Goal: Check status: Check status

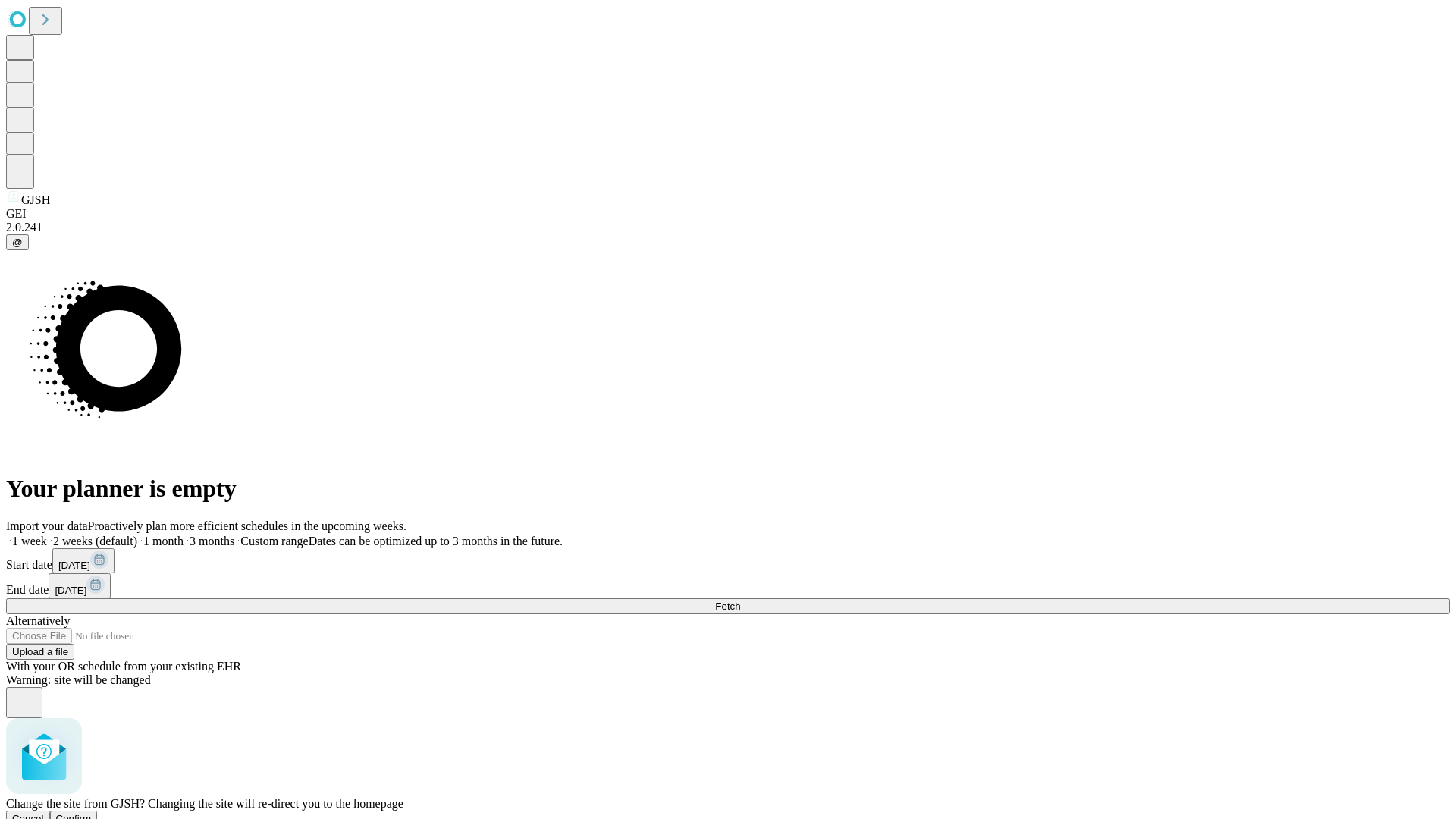
click at [92, 813] on span "Confirm" at bounding box center [74, 818] width 36 height 11
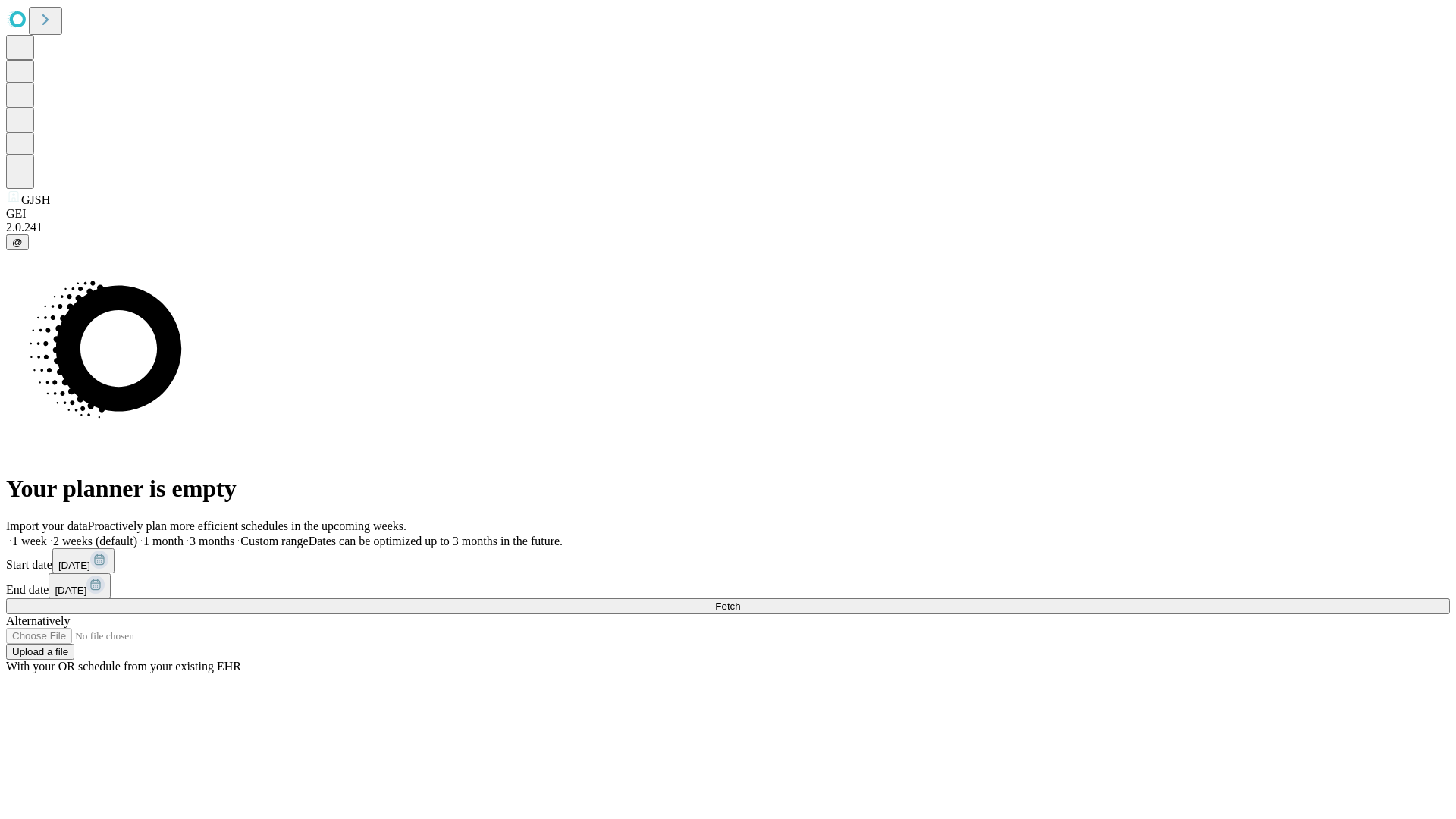
click at [137, 535] on label "2 weeks (default)" at bounding box center [92, 541] width 90 height 13
click at [740, 601] on span "Fetch" at bounding box center [727, 606] width 25 height 11
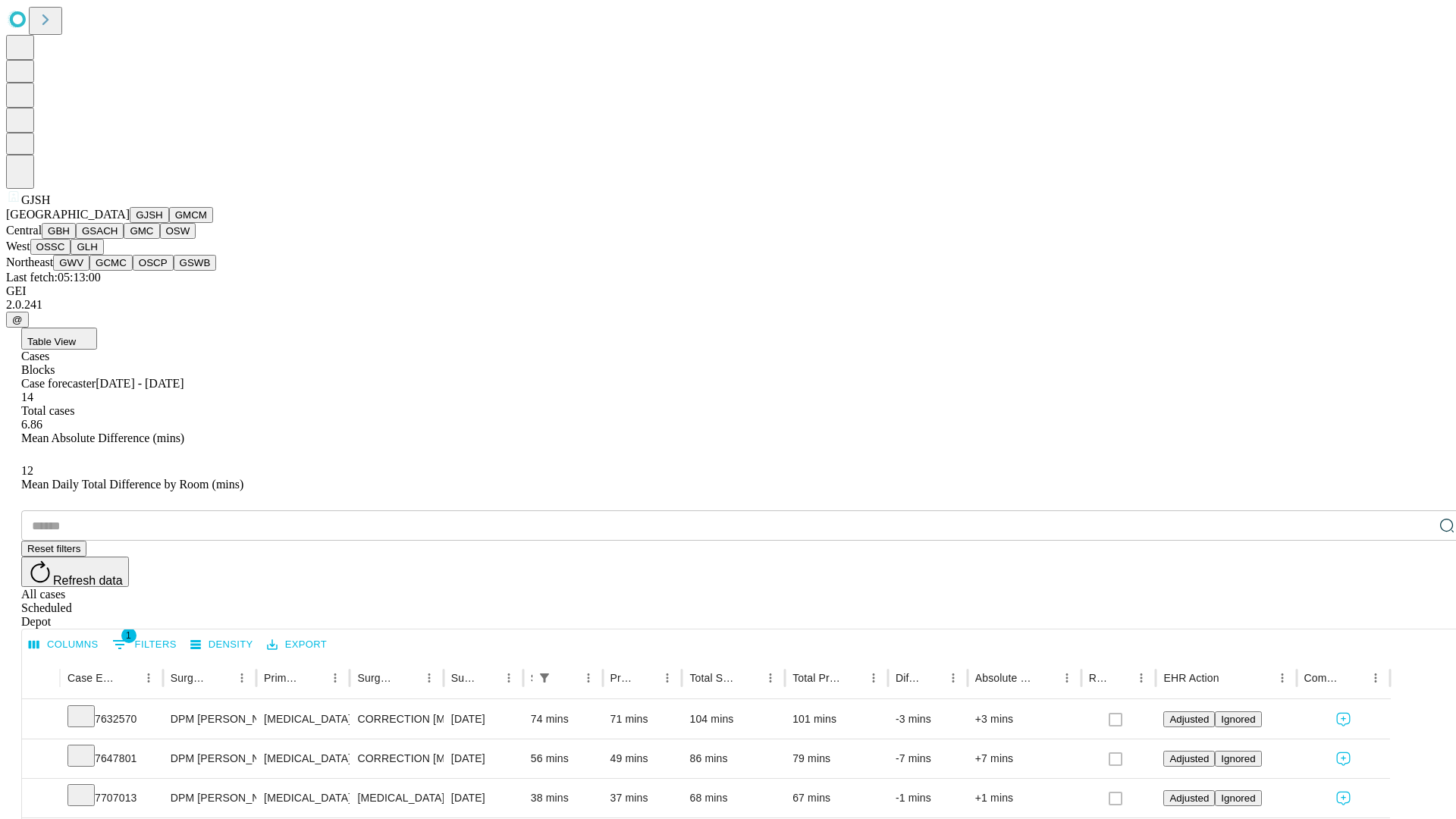
click at [169, 223] on button "GMCM" at bounding box center [191, 215] width 44 height 16
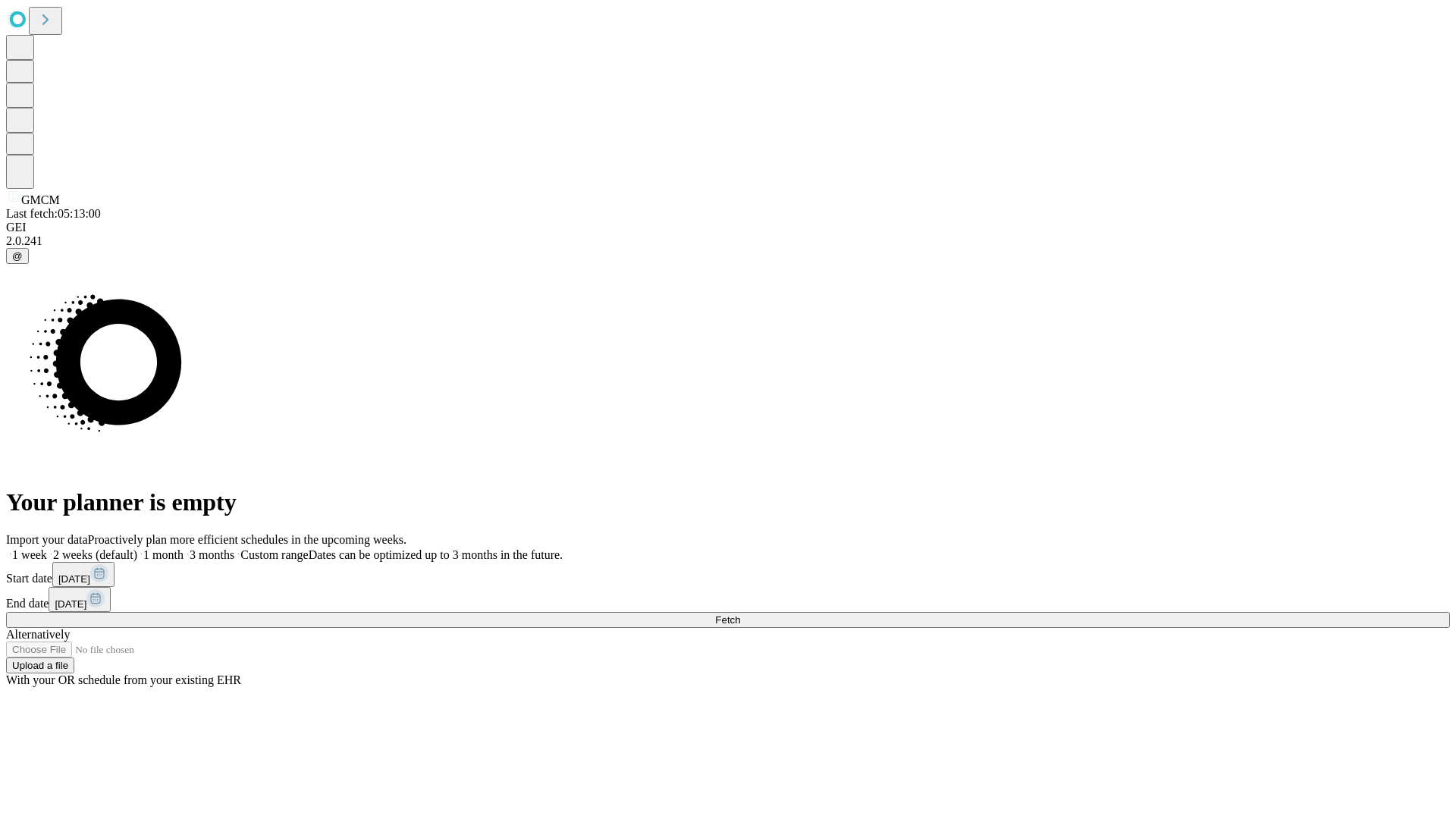
click at [137, 549] on label "2 weeks (default)" at bounding box center [92, 555] width 90 height 13
click at [740, 615] on span "Fetch" at bounding box center [727, 620] width 25 height 11
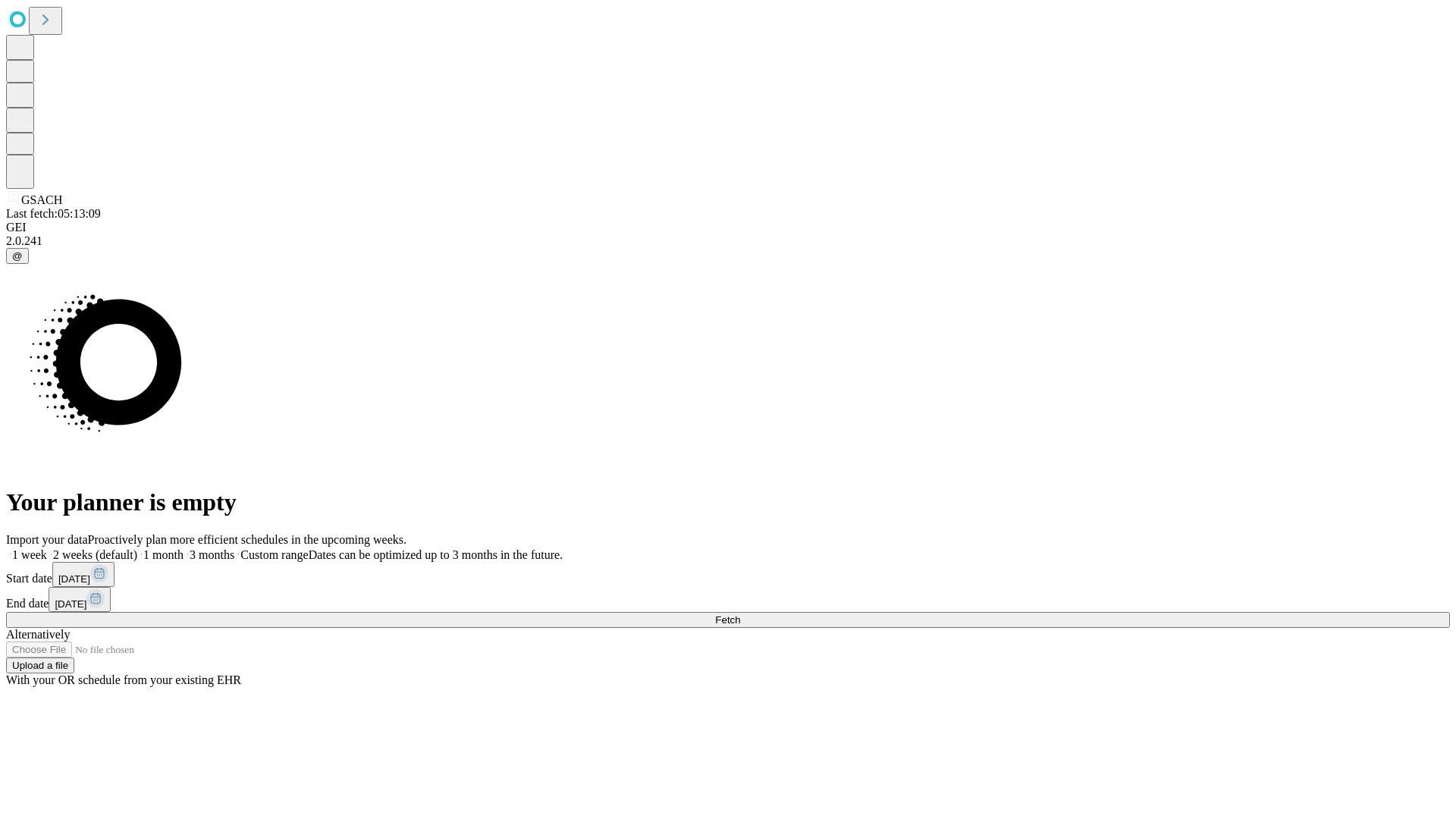
click at [137, 549] on label "2 weeks (default)" at bounding box center [92, 555] width 90 height 13
click at [740, 615] on span "Fetch" at bounding box center [727, 620] width 25 height 11
click at [137, 549] on label "2 weeks (default)" at bounding box center [92, 555] width 90 height 13
click at [740, 615] on span "Fetch" at bounding box center [727, 620] width 25 height 11
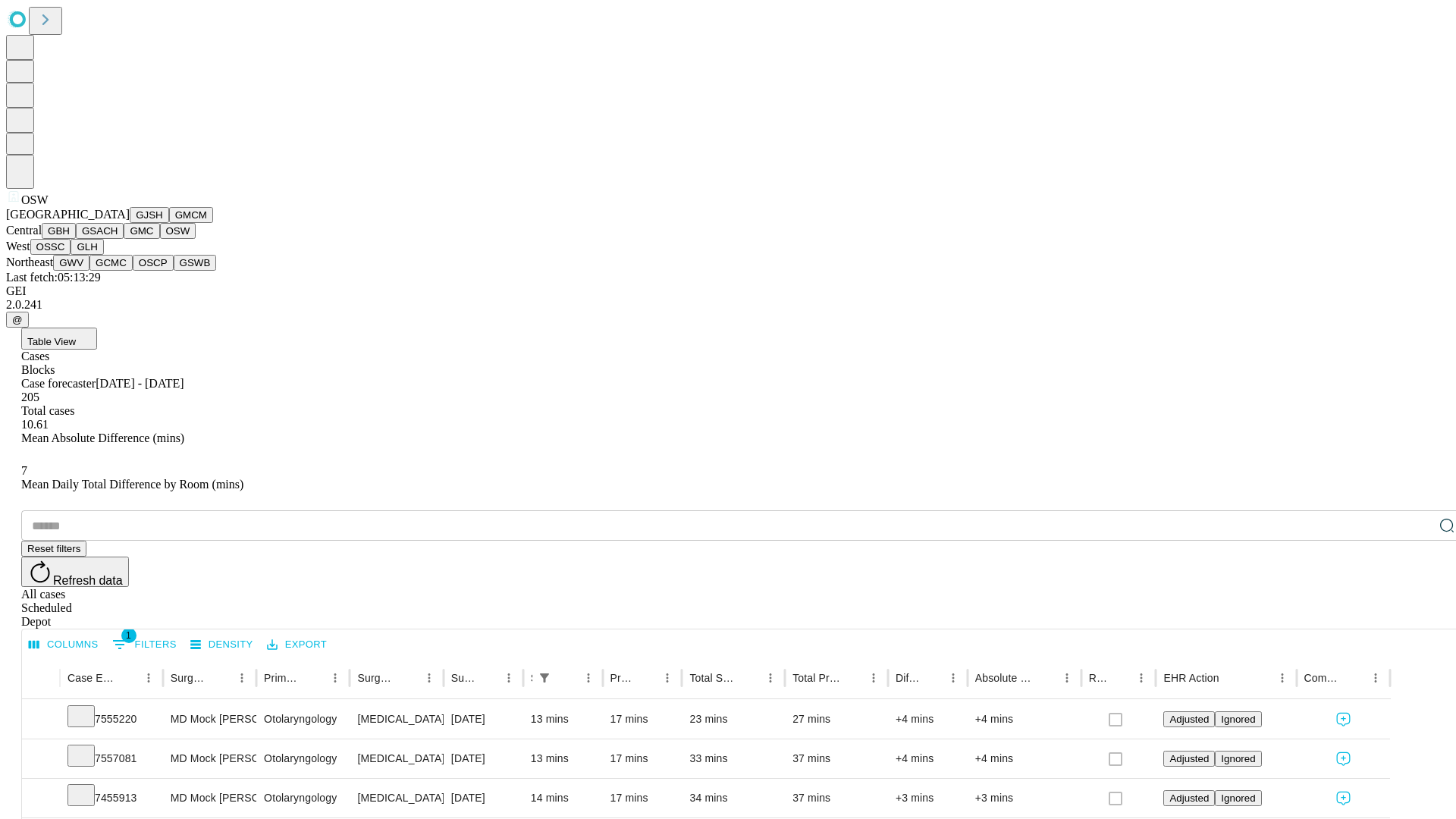
click at [71, 255] on button "OSSC" at bounding box center [51, 246] width 41 height 16
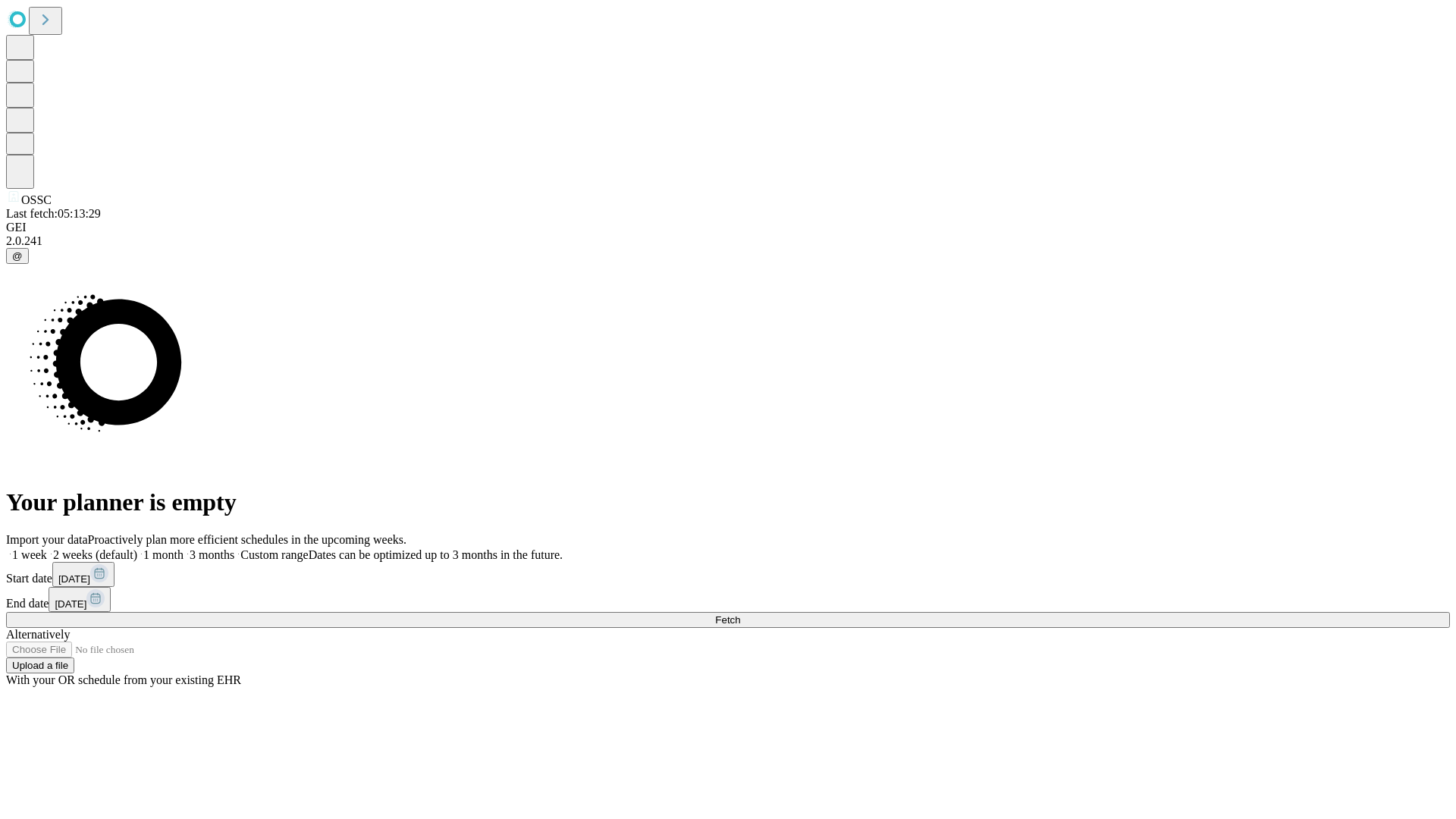
click at [137, 549] on label "2 weeks (default)" at bounding box center [92, 555] width 90 height 13
click at [740, 615] on span "Fetch" at bounding box center [727, 620] width 25 height 11
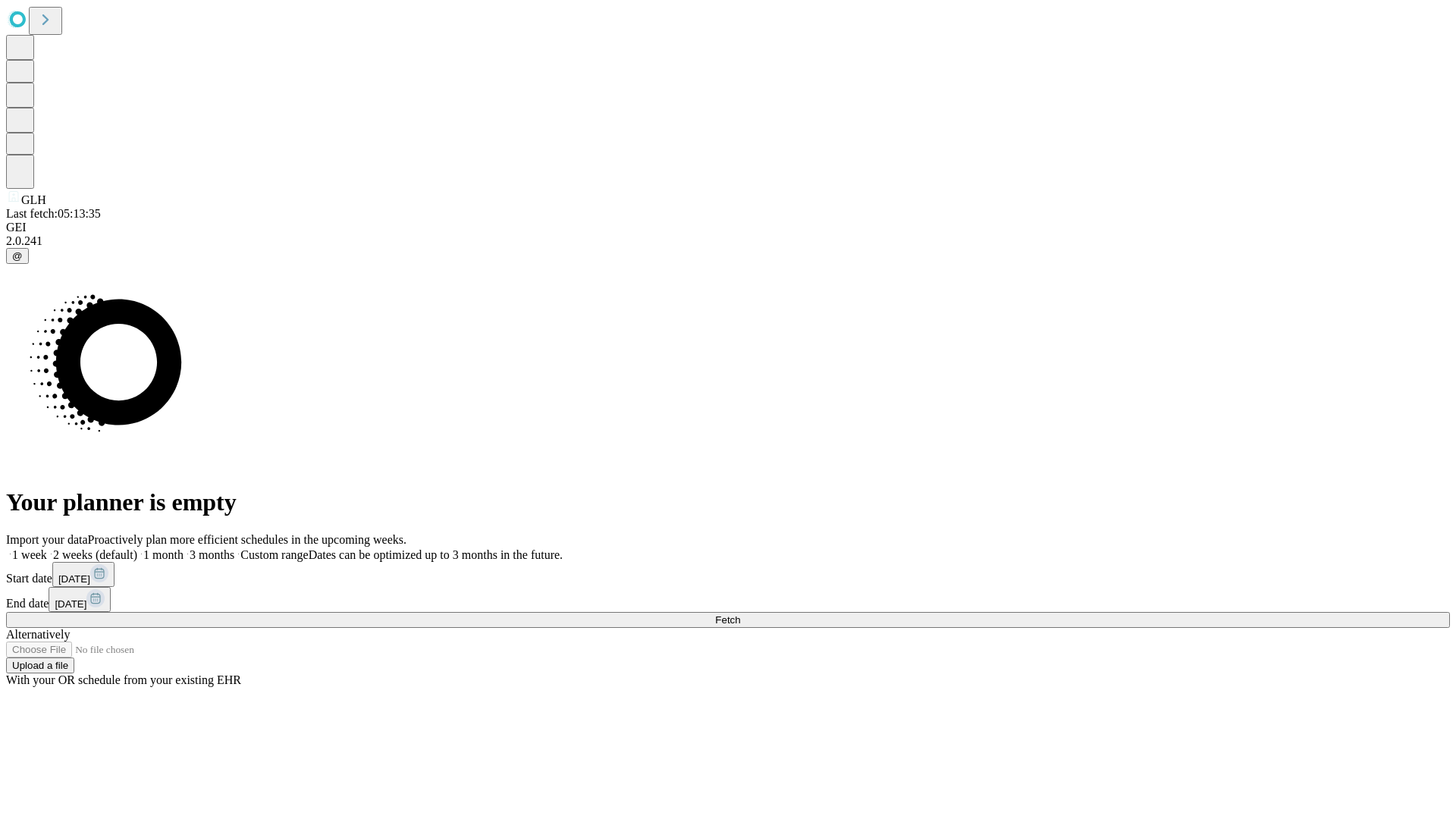
click at [137, 549] on label "2 weeks (default)" at bounding box center [92, 555] width 90 height 13
click at [740, 615] on span "Fetch" at bounding box center [727, 620] width 25 height 11
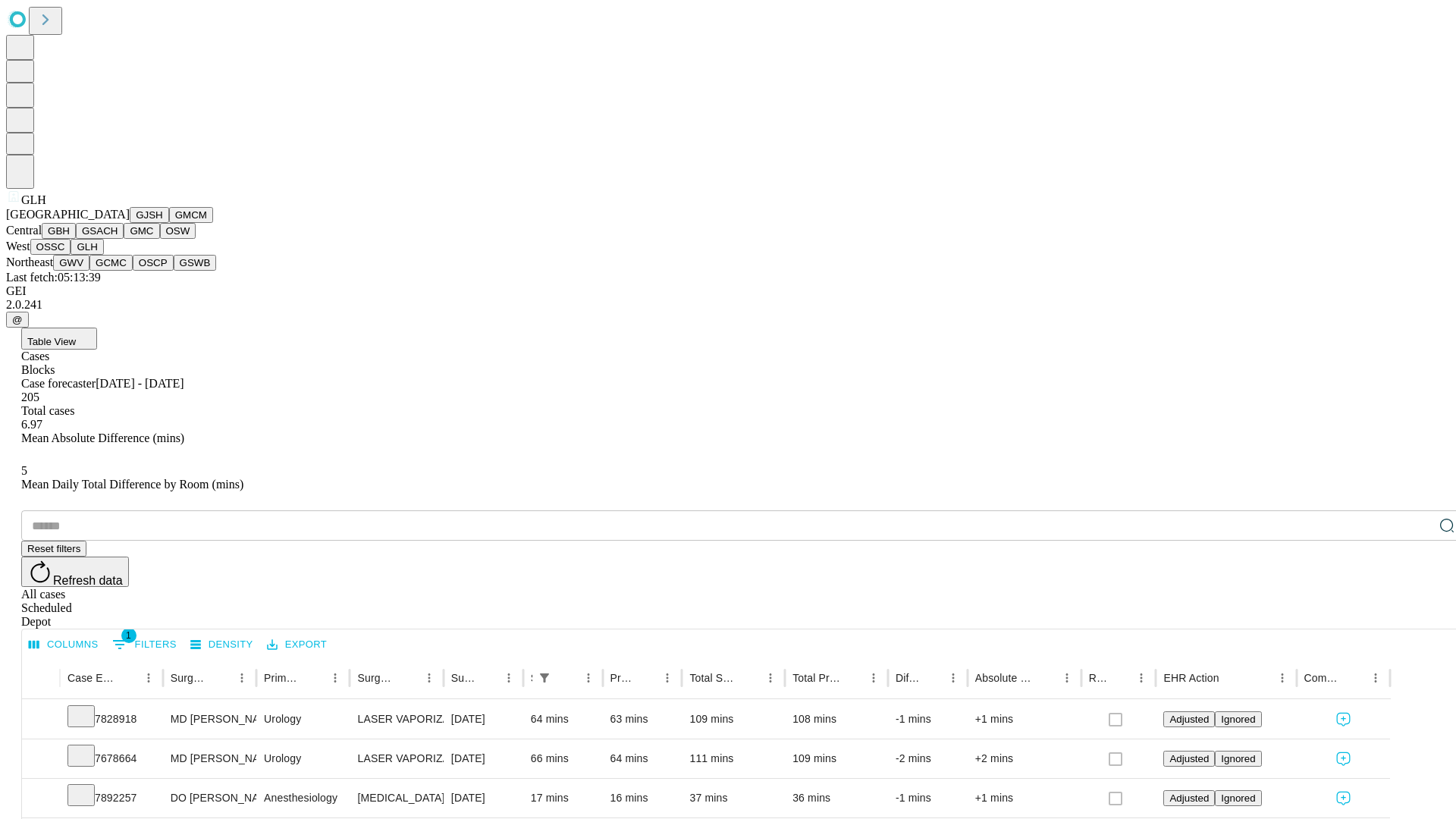
click at [90, 270] on button "GWV" at bounding box center [71, 262] width 36 height 16
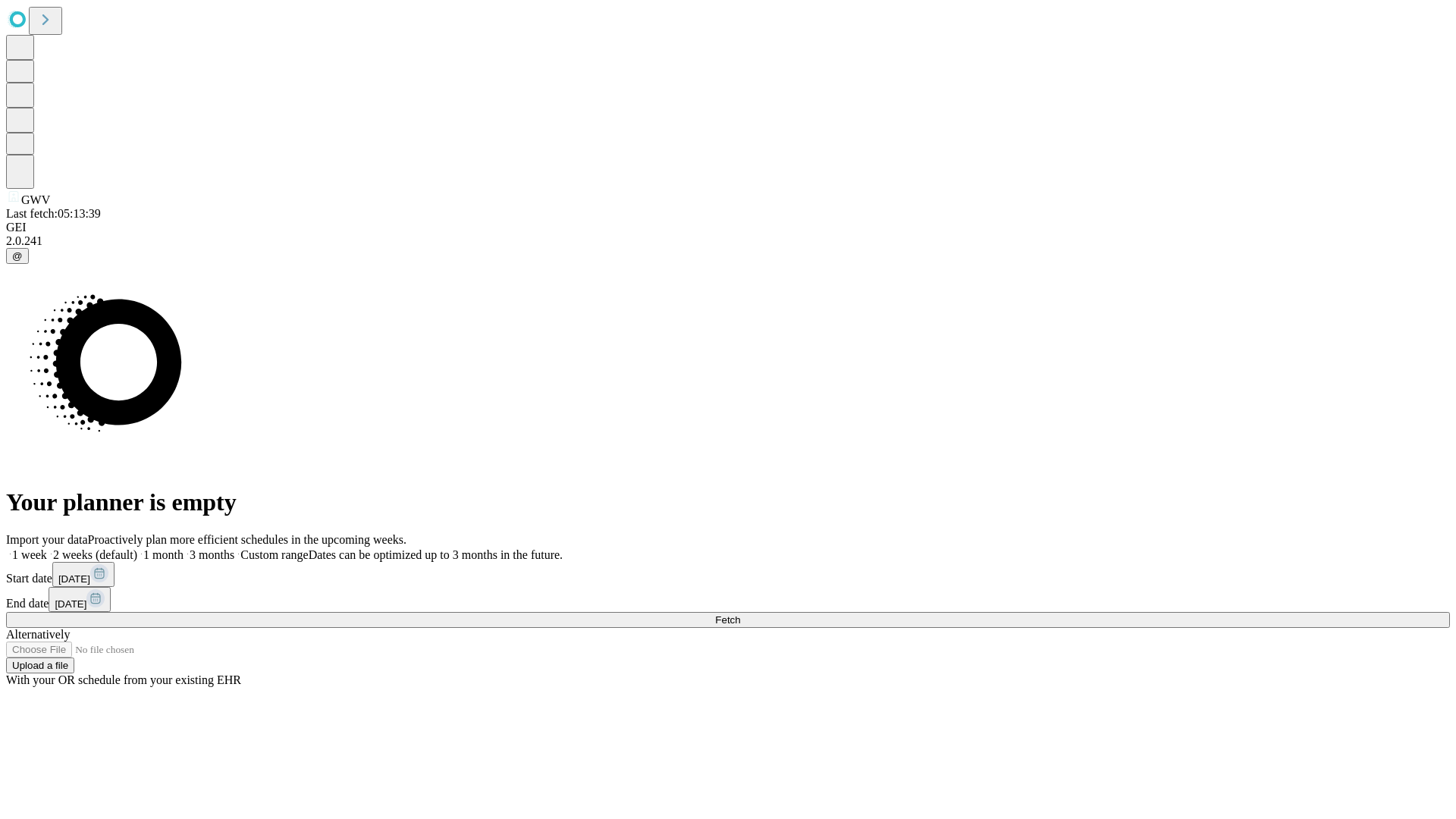
click at [740, 615] on span "Fetch" at bounding box center [727, 620] width 25 height 11
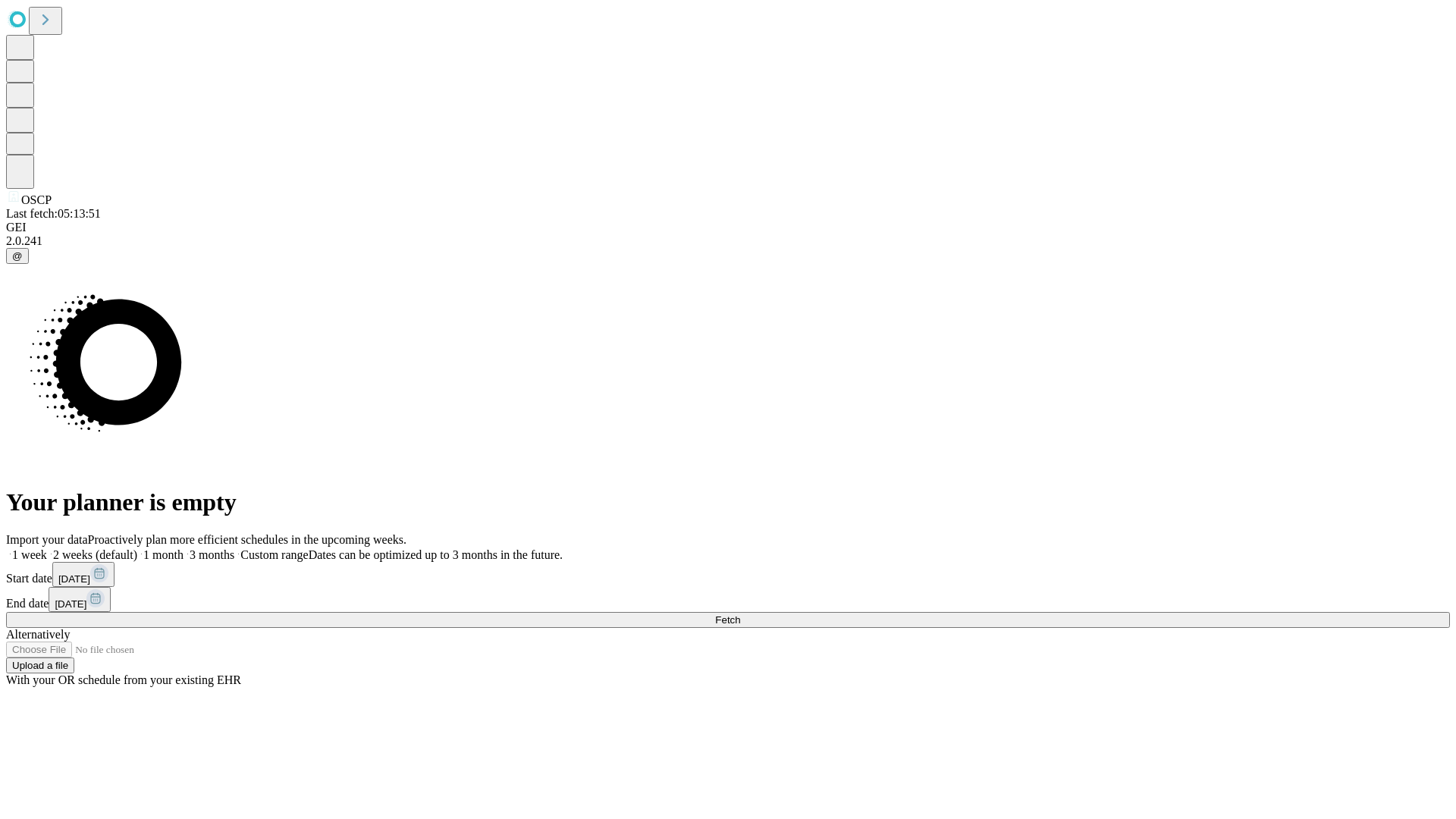
click at [137, 549] on label "2 weeks (default)" at bounding box center [92, 555] width 90 height 13
click at [740, 615] on span "Fetch" at bounding box center [727, 620] width 25 height 11
